Goal: Information Seeking & Learning: Understand process/instructions

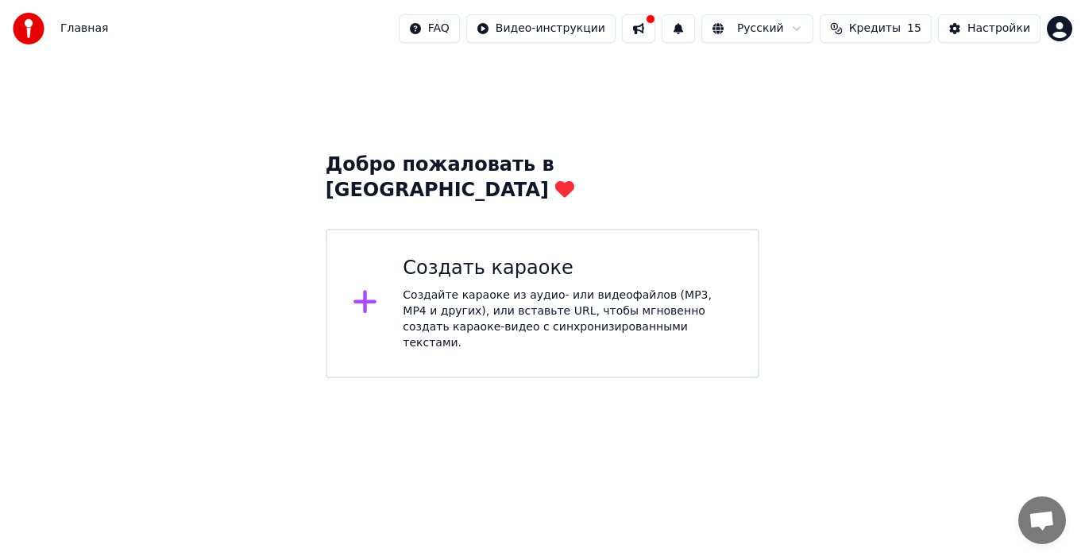
click at [490, 288] on div "Создайте караоке из аудио- или видеофайлов (MP3, MP4 и других), или вставьте UR…" at bounding box center [568, 320] width 330 height 64
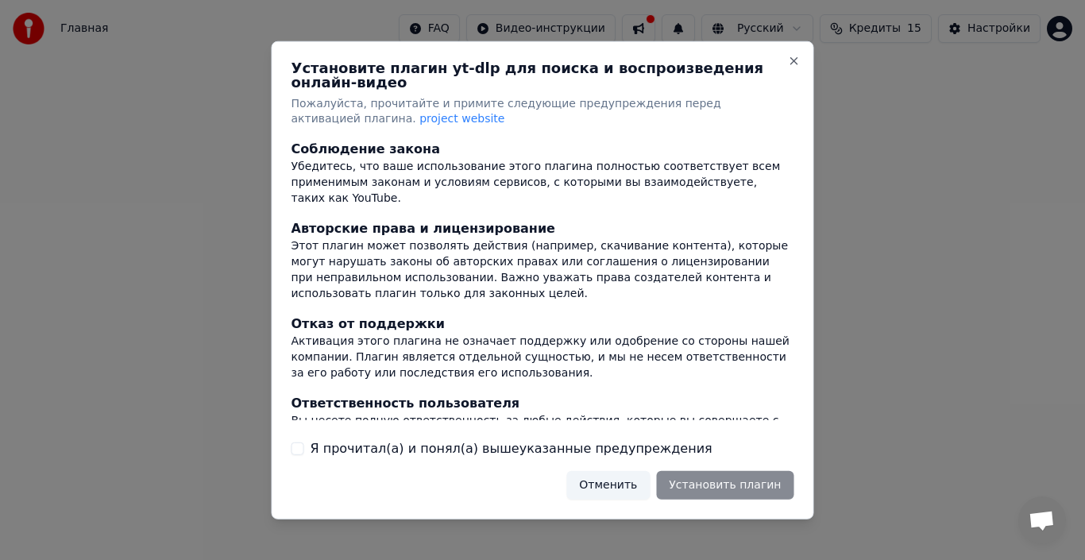
click at [300, 443] on button "Я прочитал(а) и понял(а) вышеуказанные предупреждения" at bounding box center [298, 449] width 13 height 13
click at [794, 67] on button "Close" at bounding box center [794, 60] width 13 height 13
click at [793, 67] on button "Close" at bounding box center [794, 60] width 13 height 13
click at [621, 472] on button "Отменить" at bounding box center [607, 485] width 83 height 29
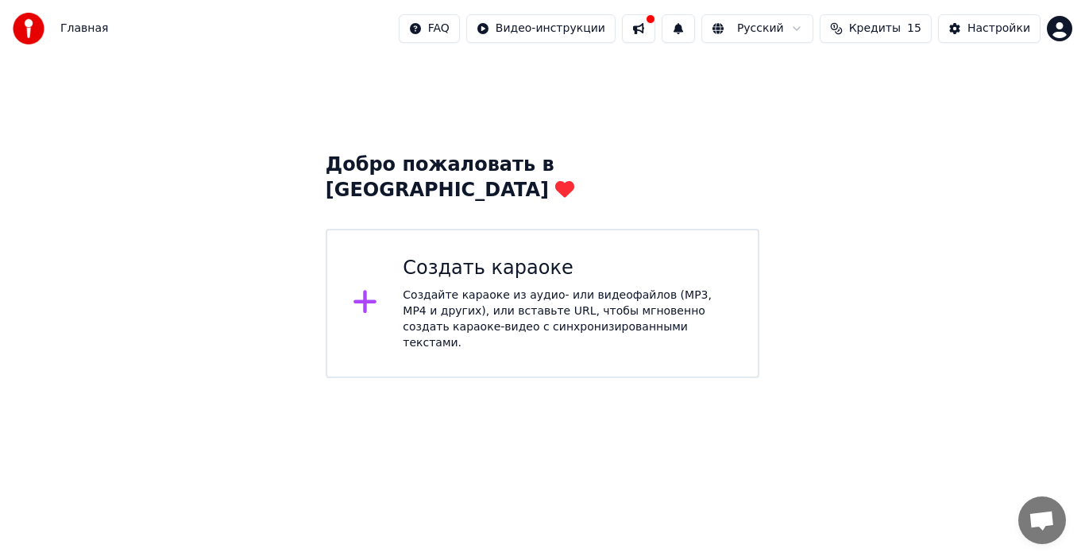
click at [339, 378] on html "Главная FAQ Видео-инструкции Русский Кредиты 15 Настройки Добро пожаловать в Yo…" at bounding box center [542, 189] width 1085 height 378
click at [362, 288] on icon at bounding box center [365, 302] width 25 height 29
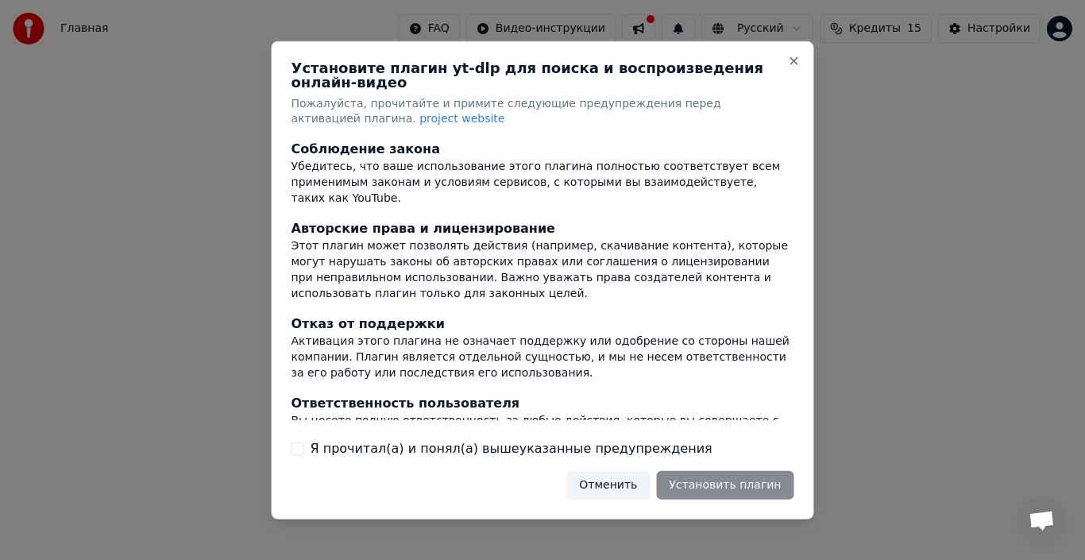
type button "on"
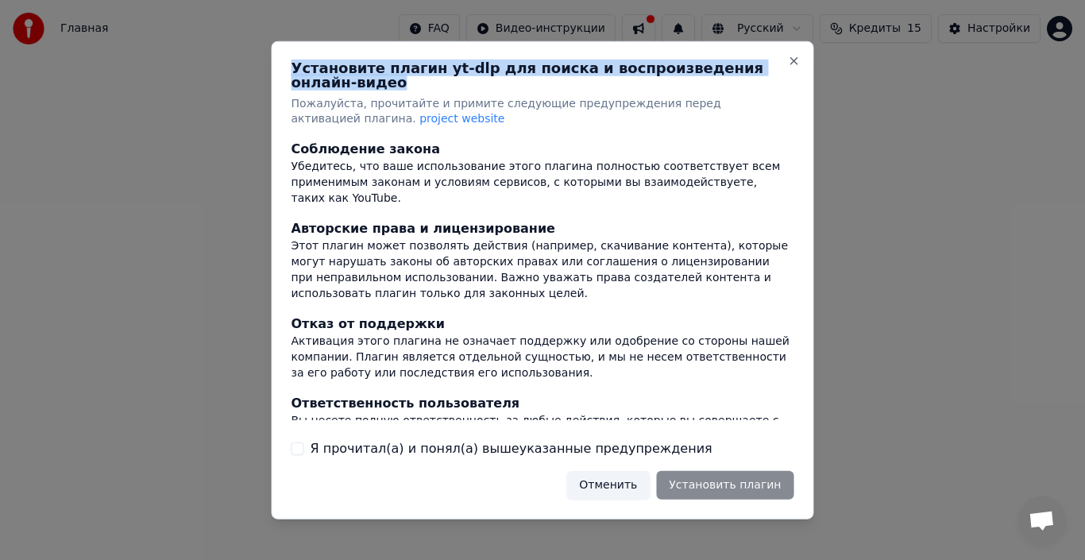
drag, startPoint x: 286, startPoint y: 76, endPoint x: 781, endPoint y: 79, distance: 494.9
click at [781, 79] on div "Установите плагин yt-dlp для поиска и воспроизведения онлайн-видео Пожалуйста, …" at bounding box center [543, 280] width 543 height 478
copy h2 "Установите плагин yt-dlp для поиска и воспроизведения онлайн-видео"
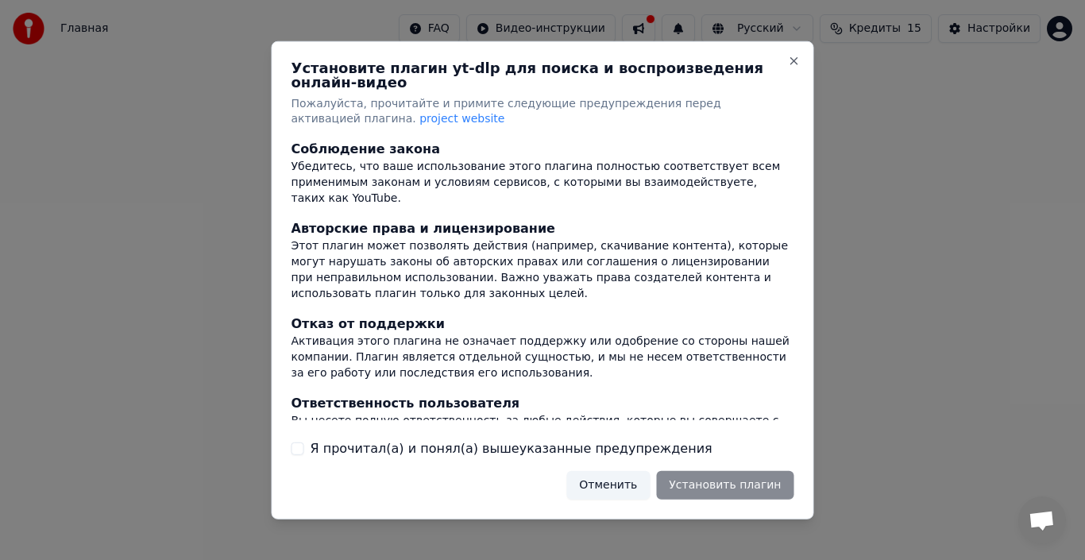
click at [287, 141] on div "Установите плагин yt-dlp для поиска и воспроизведения онлайн-видео Пожалуйста, …" at bounding box center [543, 280] width 543 height 478
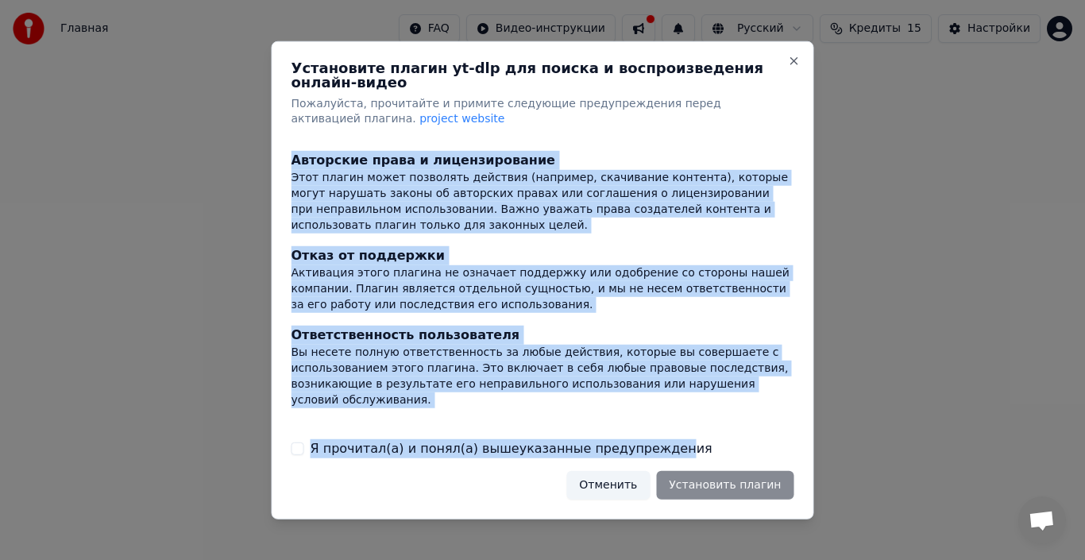
scroll to position [199, 0]
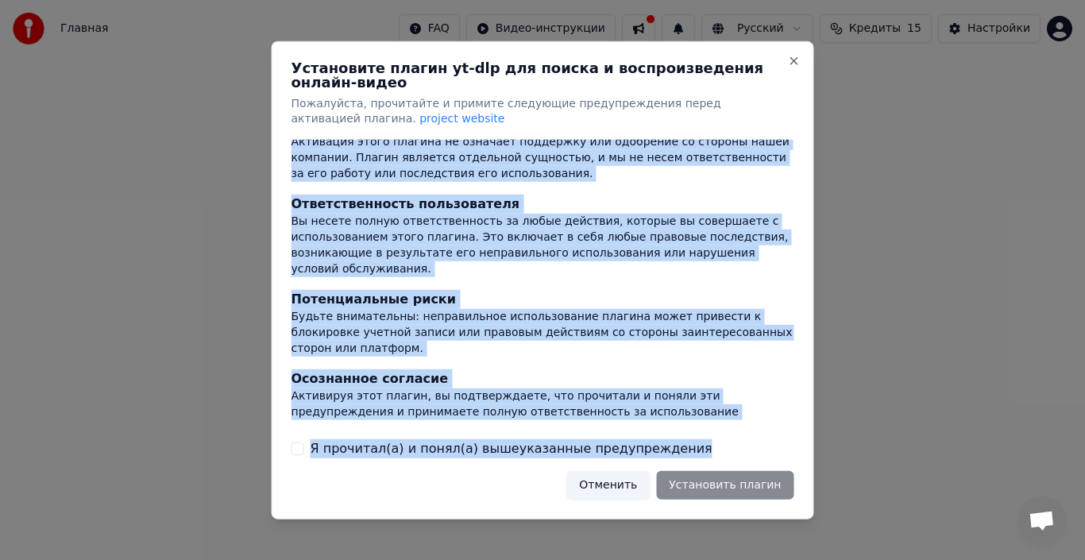
drag, startPoint x: 288, startPoint y: 143, endPoint x: 694, endPoint y: 439, distance: 502.0
click at [694, 439] on div "Установите плагин yt-dlp для поиска и воспроизведения онлайн-видео Пожалуйста, …" at bounding box center [543, 280] width 543 height 478
copy div "Loremipsum dolors Ametconse, adi elit seddoeiusmodt incid utlabor etdolorem ali…"
click at [176, 257] on div at bounding box center [542, 280] width 1085 height 560
